Goal: Use online tool/utility: Use online tool/utility

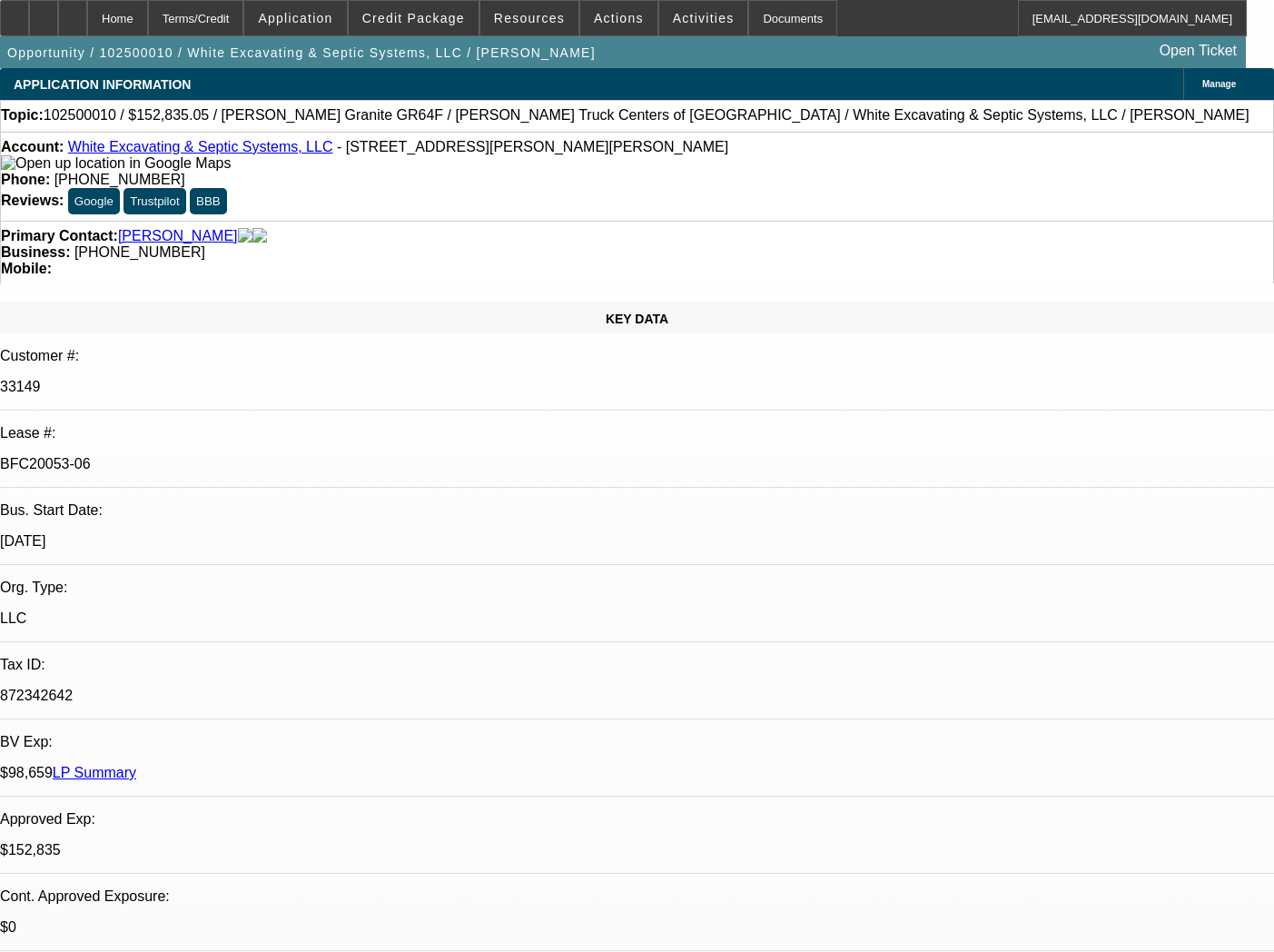
select select "0.1"
select select "0"
select select "6"
select select "0"
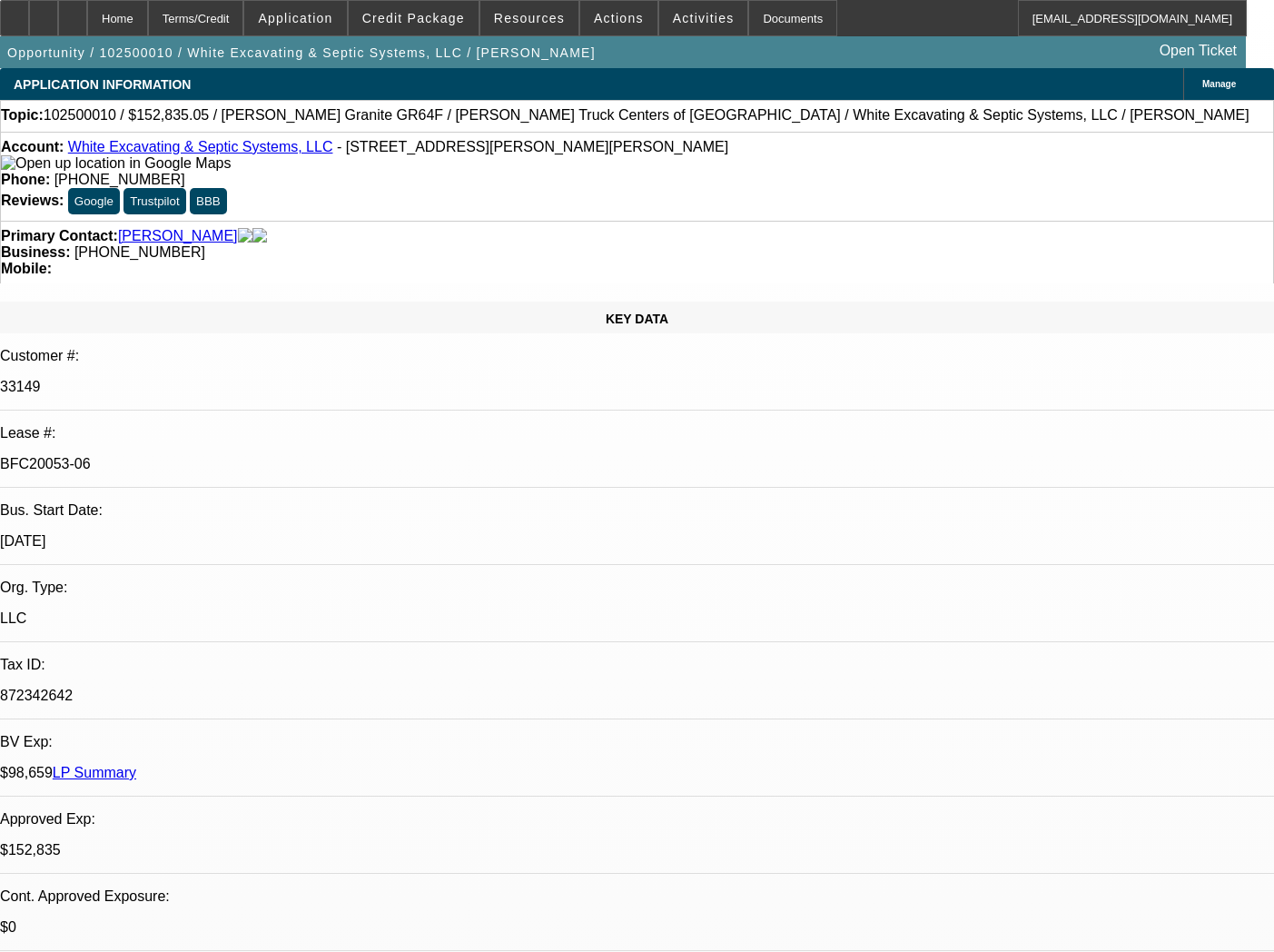
select select "0"
select select "6"
select select "0"
select select "6"
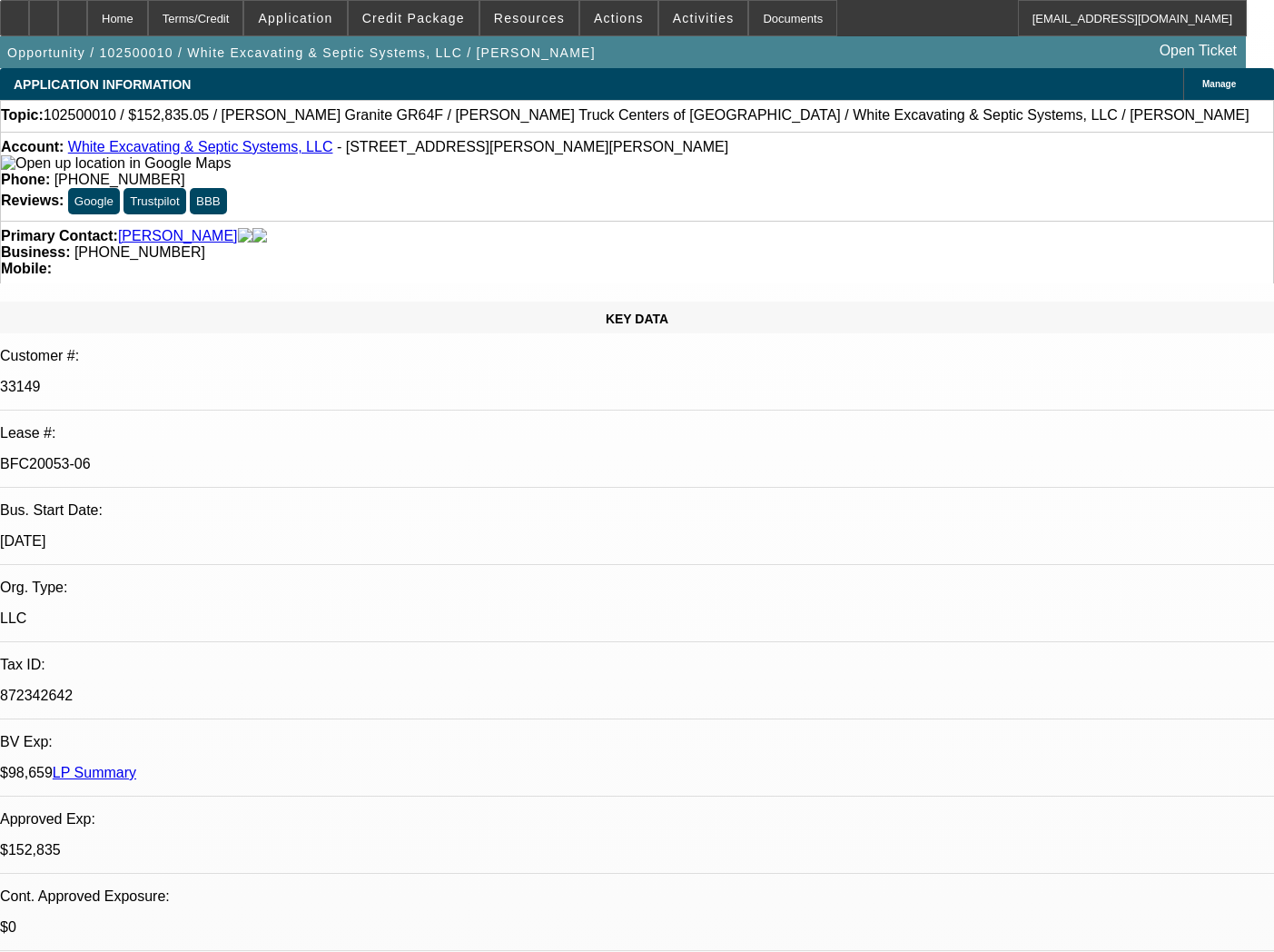
select select "0"
select select "6"
